Goal: Task Accomplishment & Management: Complete application form

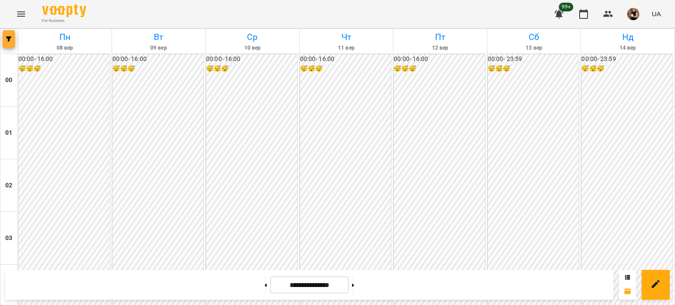
scroll to position [747, 0]
click at [6, 40] on icon "button" at bounding box center [8, 38] width 5 height 5
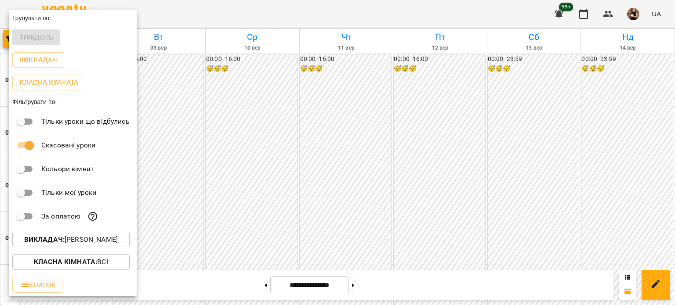
click at [72, 244] on p "Викладач : [PERSON_NAME]" at bounding box center [71, 240] width 94 height 11
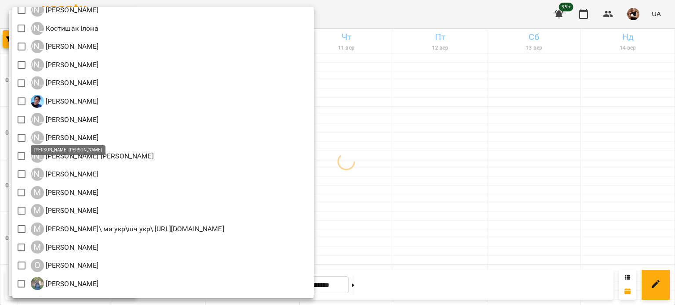
scroll to position [629, 0]
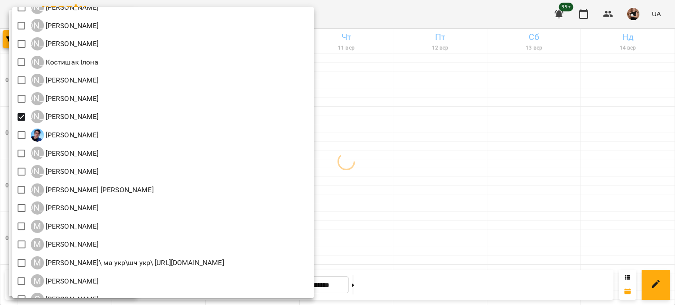
click at [528, 135] on div at bounding box center [337, 152] width 675 height 305
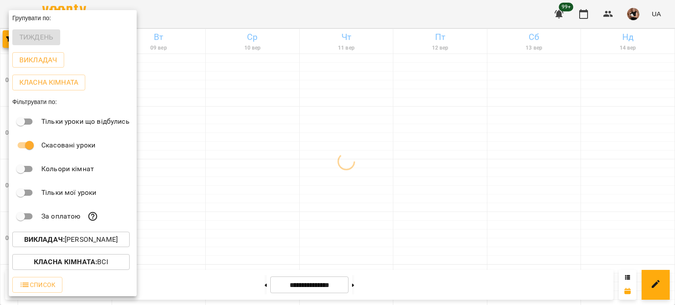
click at [445, 198] on div at bounding box center [337, 152] width 675 height 305
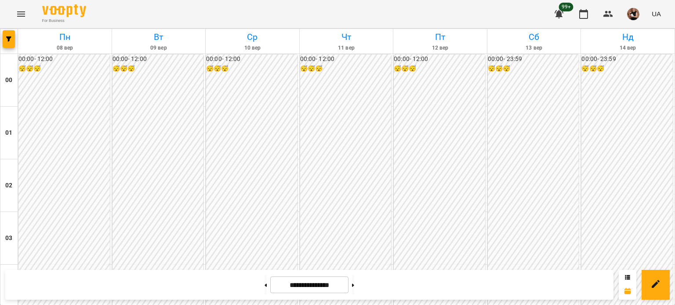
scroll to position [921, 0]
click at [13, 33] on button "button" at bounding box center [9, 39] width 12 height 18
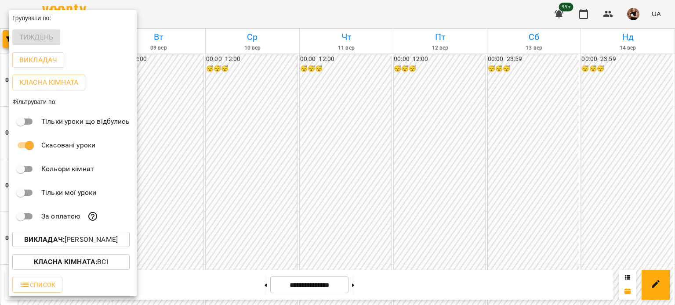
click at [210, 131] on div at bounding box center [337, 152] width 675 height 305
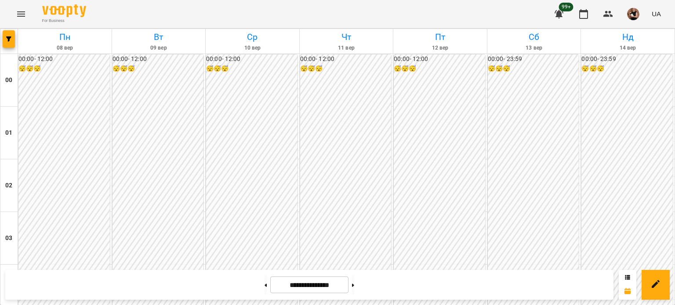
click at [27, 16] on button "Menu" at bounding box center [21, 14] width 21 height 21
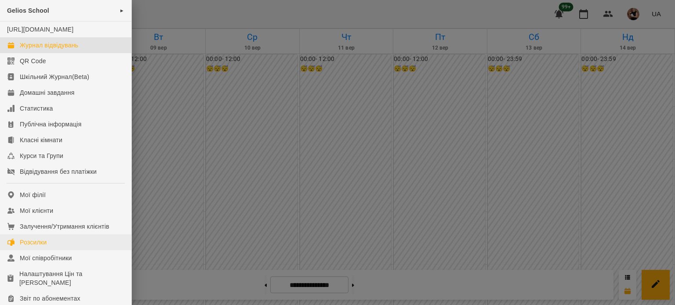
scroll to position [88, 0]
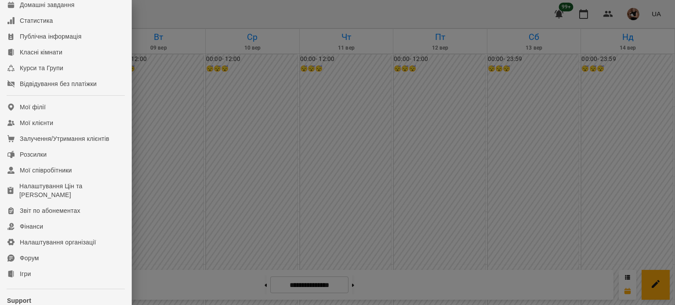
click at [316, 137] on div at bounding box center [337, 152] width 675 height 305
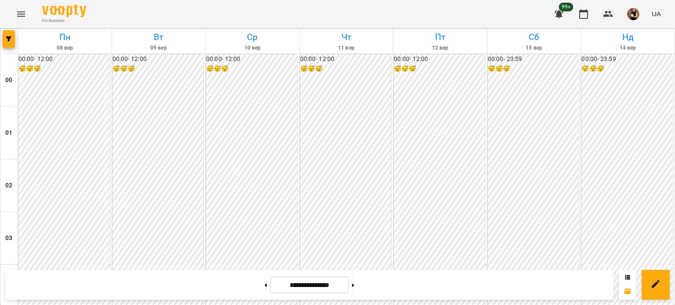
click at [21, 9] on icon "Menu" at bounding box center [21, 14] width 11 height 11
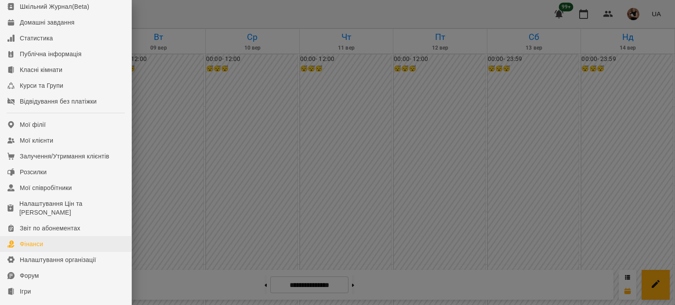
scroll to position [132, 0]
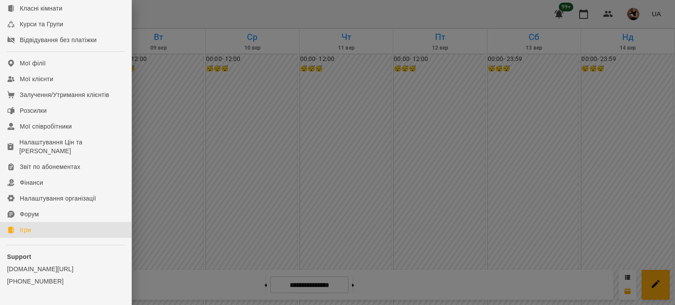
click at [36, 238] on link "Ігри" at bounding box center [65, 230] width 131 height 16
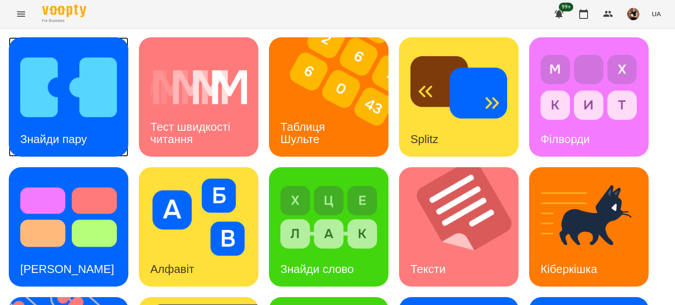
click at [64, 103] on img at bounding box center [68, 87] width 97 height 77
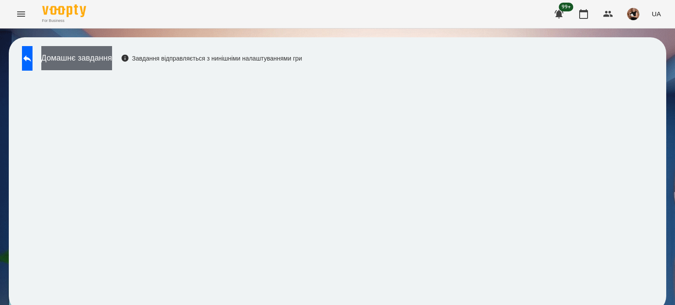
click at [102, 58] on button "Домашнє завдання" at bounding box center [76, 58] width 71 height 24
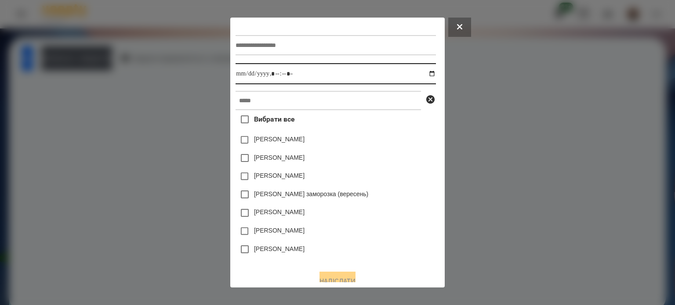
click at [435, 73] on input "datetime-local" at bounding box center [335, 73] width 200 height 21
type input "**********"
click at [376, 236] on div "[PERSON_NAME]" at bounding box center [335, 231] width 200 height 18
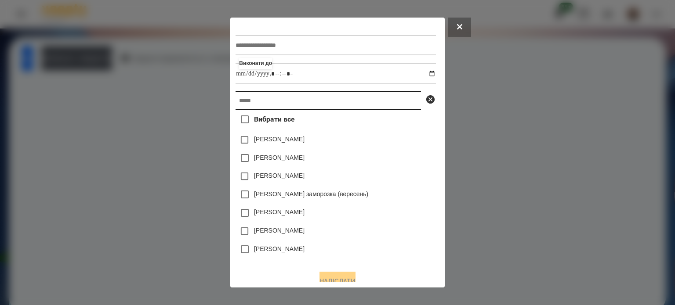
click at [255, 104] on input "text" at bounding box center [327, 100] width 185 height 19
paste input "**********"
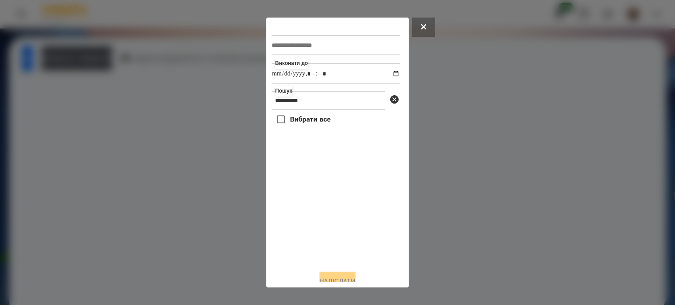
click at [352, 138] on div "Вибрати все" at bounding box center [335, 186] width 128 height 153
click at [317, 100] on input "**********" at bounding box center [327, 100] width 113 height 19
type input "*********"
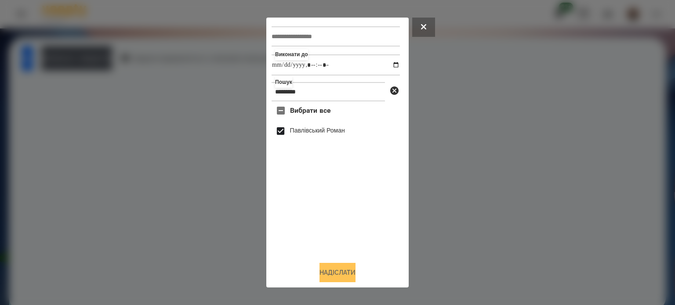
click at [344, 266] on button "Надіслати" at bounding box center [337, 272] width 36 height 19
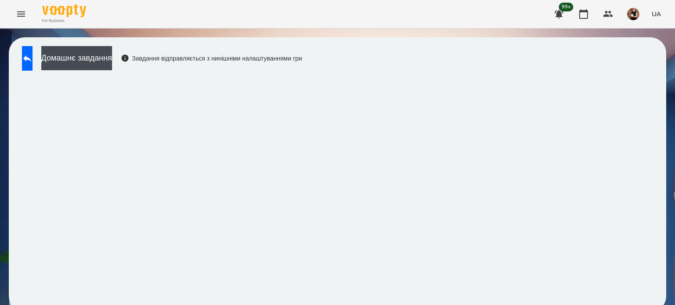
click at [22, 14] on icon "Menu" at bounding box center [21, 14] width 11 height 11
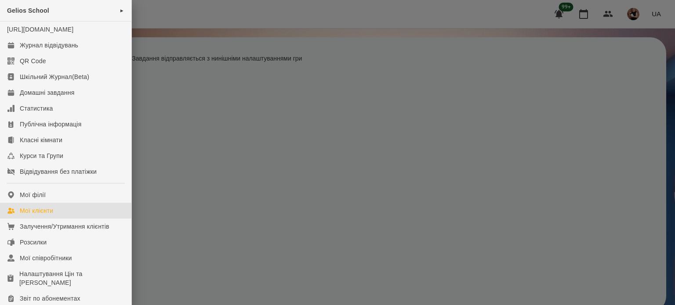
click at [47, 215] on div "Мої клієнти" at bounding box center [36, 210] width 33 height 9
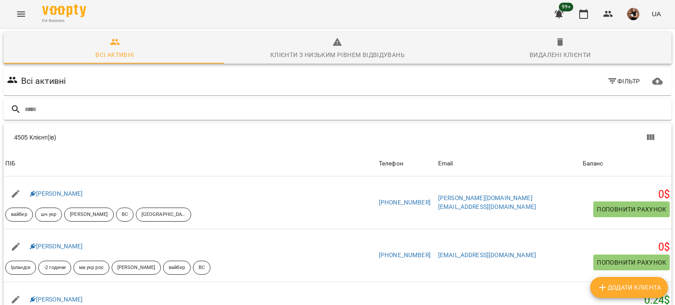
click at [38, 107] on input "text" at bounding box center [346, 109] width 643 height 14
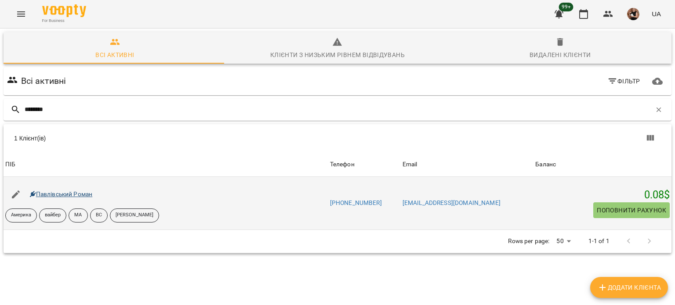
type input "********"
click at [88, 191] on link "Павлівський Роман" at bounding box center [61, 194] width 63 height 7
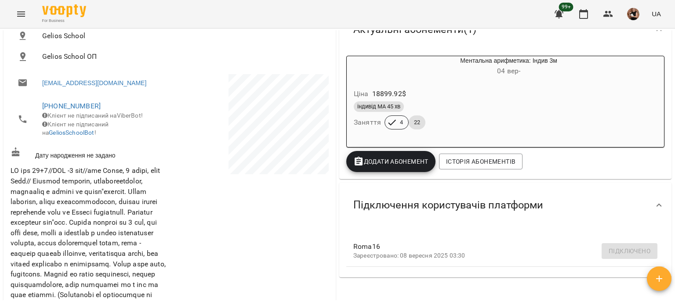
scroll to position [176, 0]
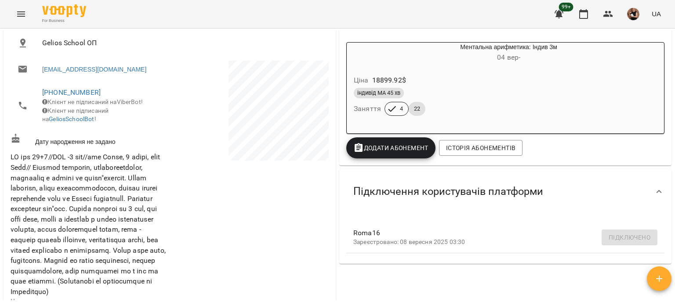
click at [16, 12] on icon "Menu" at bounding box center [21, 14] width 11 height 11
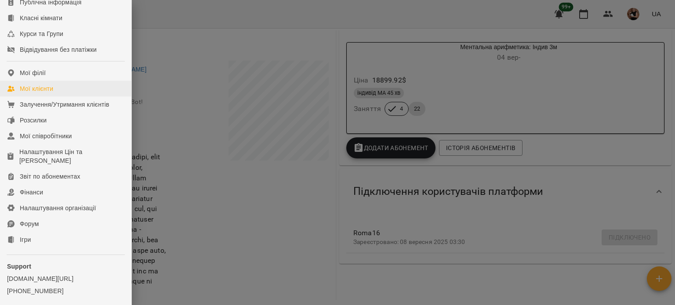
scroll to position [163, 0]
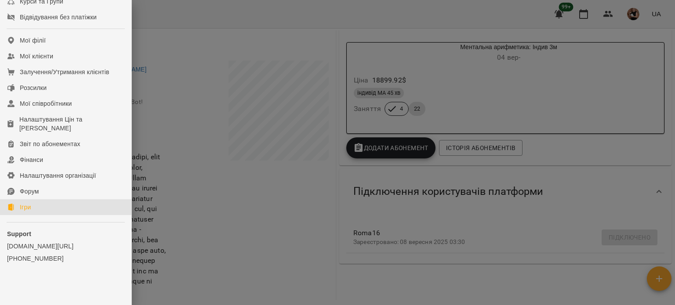
click at [43, 203] on link "Ігри" at bounding box center [65, 207] width 131 height 16
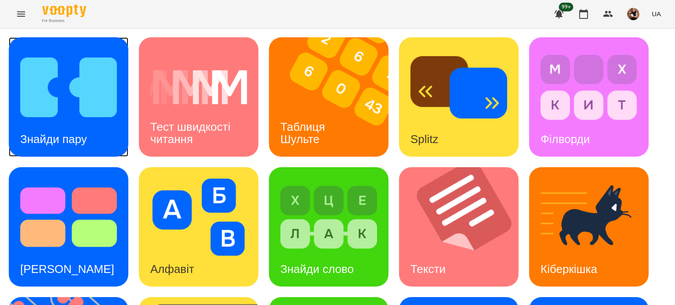
click at [85, 138] on h3 "Знайди пару" at bounding box center [53, 139] width 67 height 13
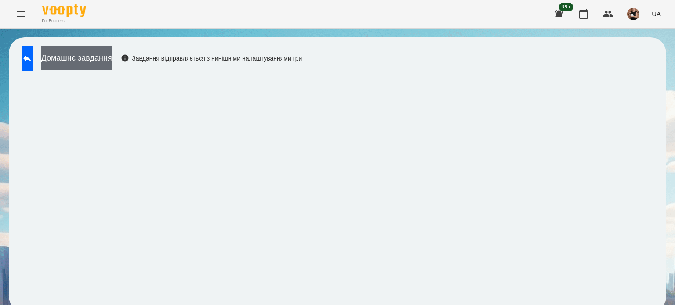
click at [112, 61] on button "Домашнє завдання" at bounding box center [76, 58] width 71 height 24
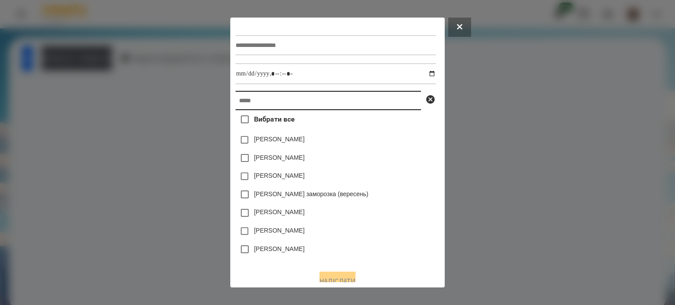
click at [246, 105] on input "text" at bounding box center [327, 100] width 185 height 19
paste input "**********"
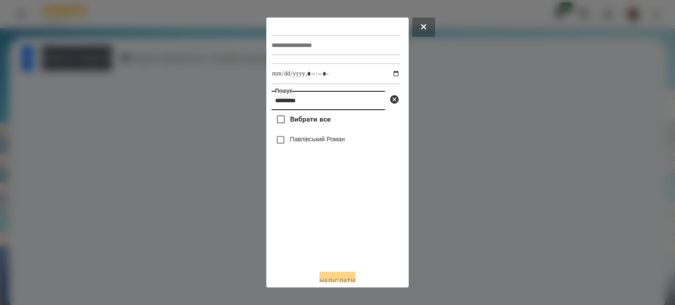
type input "*********"
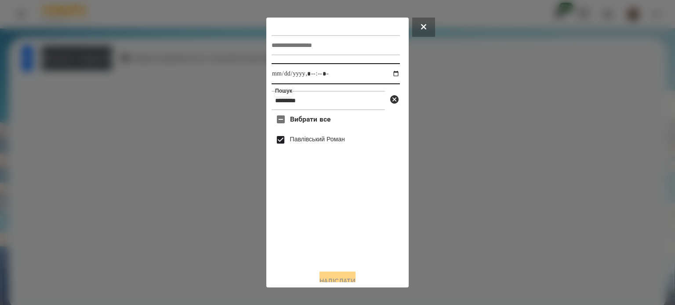
click at [387, 70] on input "datetime-local" at bounding box center [335, 73] width 128 height 21
type input "**********"
click at [358, 235] on div "Вибрати все [PERSON_NAME]" at bounding box center [335, 186] width 128 height 153
click at [347, 281] on button "Надіслати" at bounding box center [337, 281] width 36 height 19
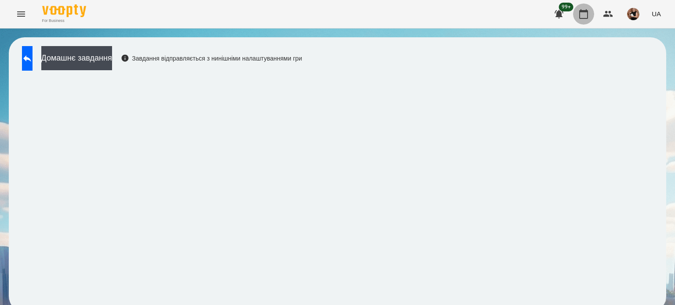
click at [580, 10] on icon "button" at bounding box center [583, 14] width 9 height 10
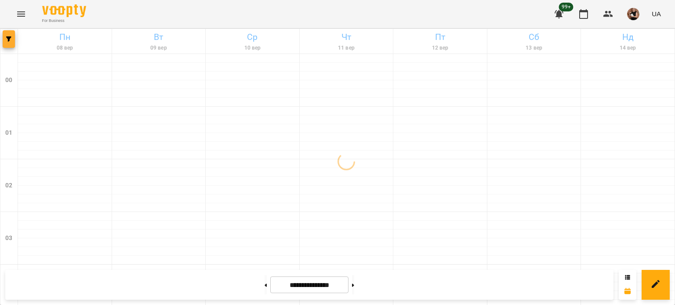
click at [12, 32] on button "button" at bounding box center [9, 39] width 12 height 18
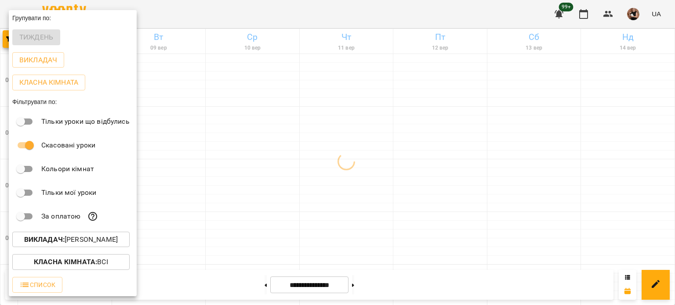
click at [65, 240] on b "Викладач :" at bounding box center [44, 239] width 40 height 8
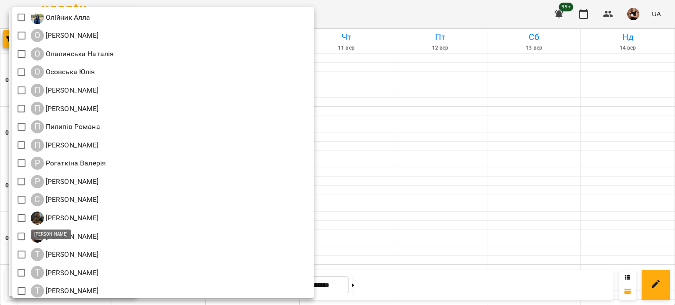
scroll to position [1010, 0]
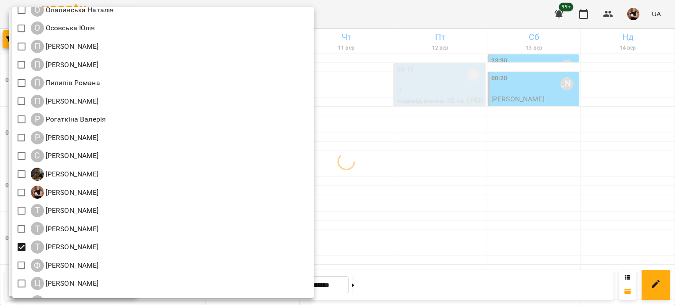
click at [466, 193] on div at bounding box center [337, 152] width 675 height 305
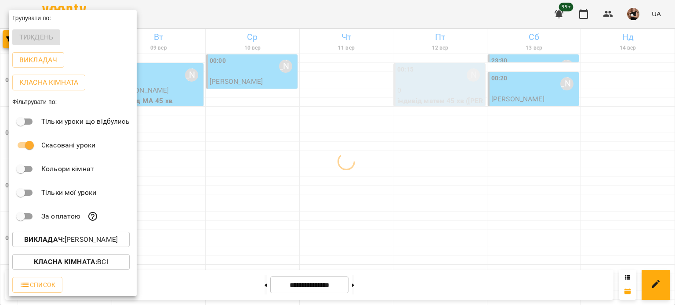
click at [386, 195] on div at bounding box center [337, 152] width 675 height 305
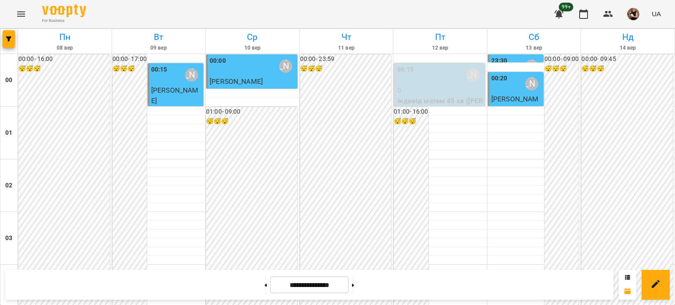
scroll to position [745, 0]
click at [14, 28] on div "For Business 99+ UA" at bounding box center [337, 14] width 675 height 28
click at [5, 33] on button "button" at bounding box center [9, 39] width 12 height 18
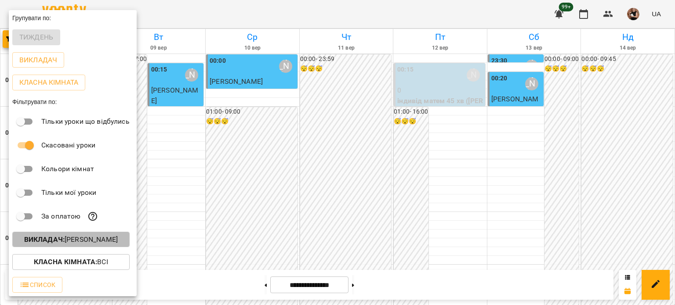
click at [107, 242] on p "Викладач : [PERSON_NAME]" at bounding box center [71, 240] width 94 height 11
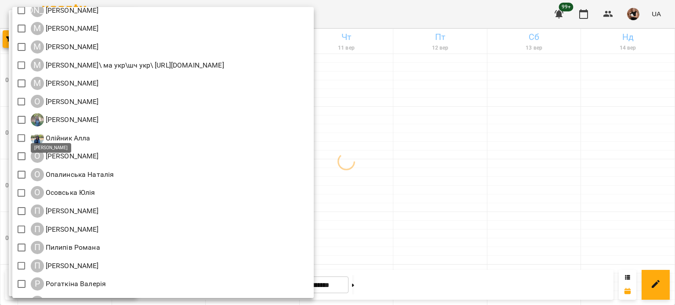
scroll to position [798, 0]
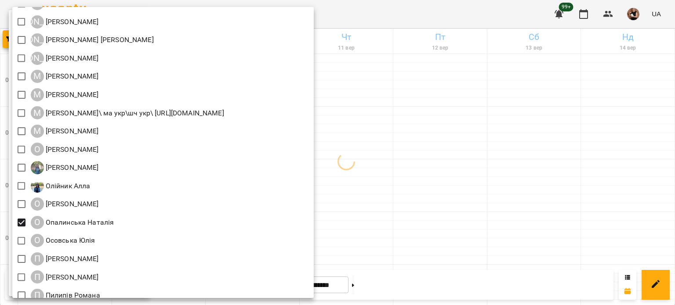
click at [434, 155] on div at bounding box center [337, 152] width 675 height 305
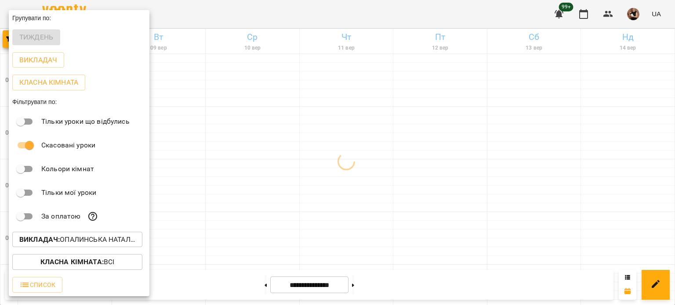
click at [434, 155] on div "Всі ДТ [PERSON_NAME]\укр.мов\шч \ма\укр мова\математика [URL][DOMAIN_NAME] ДТ […" at bounding box center [337, 152] width 675 height 305
click at [434, 155] on div at bounding box center [337, 152] width 675 height 305
